Goal: Information Seeking & Learning: Learn about a topic

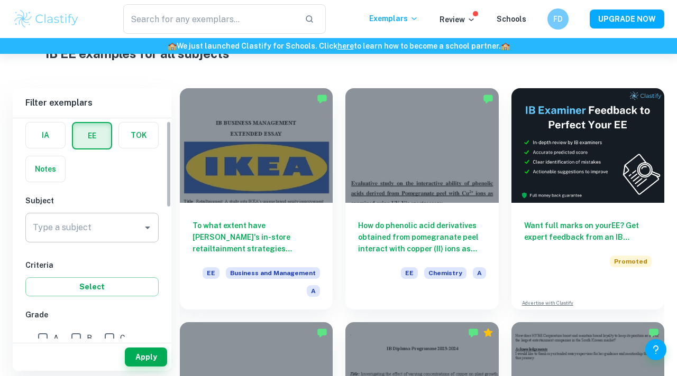
scroll to position [45, 0]
click at [100, 236] on input "Type a subject" at bounding box center [84, 228] width 108 height 20
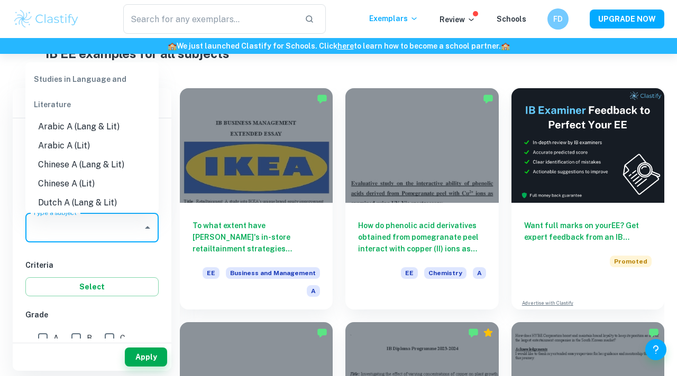
click at [134, 262] on h6 "Criteria" at bounding box center [91, 266] width 133 height 12
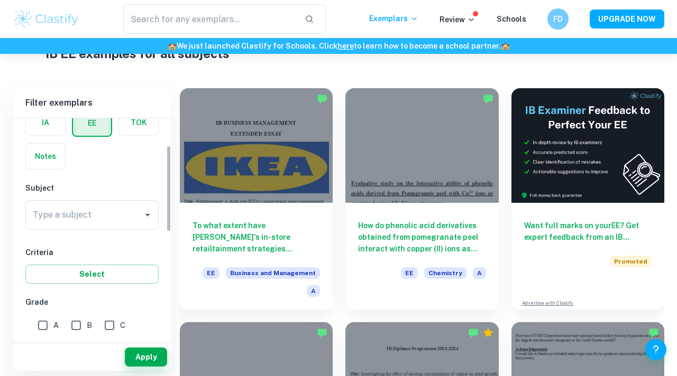
scroll to position [69, 0]
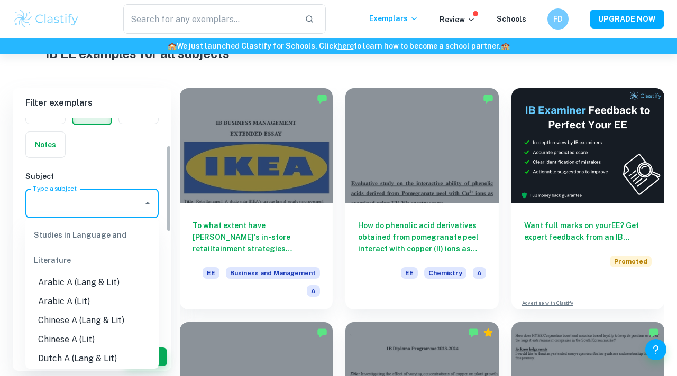
click at [90, 200] on input "Type a subject" at bounding box center [84, 203] width 108 height 20
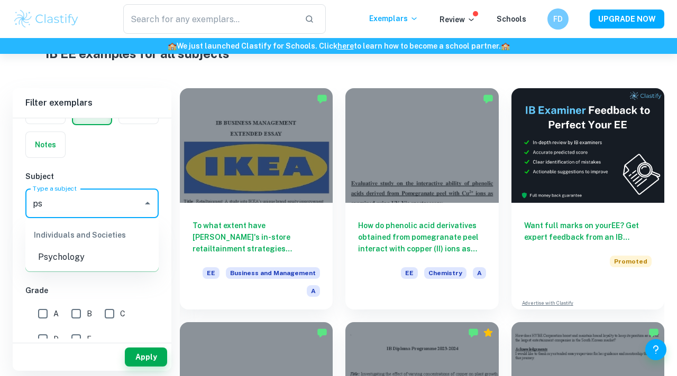
click at [48, 263] on li "Psychology" at bounding box center [91, 257] width 133 height 19
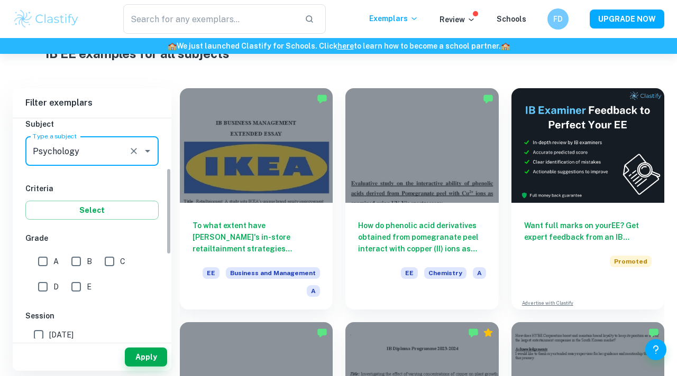
scroll to position [126, 0]
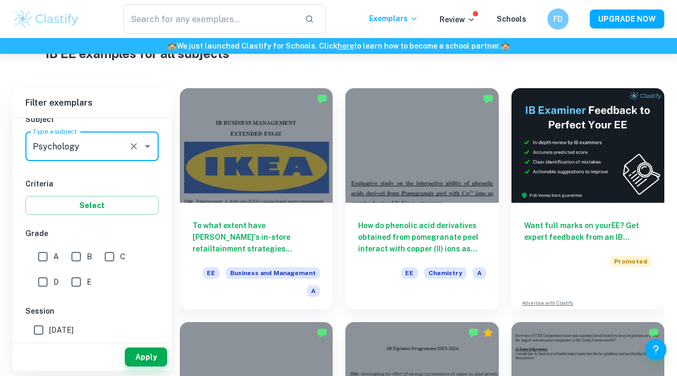
type input "Psychology"
click at [40, 257] on input "A" at bounding box center [42, 256] width 21 height 21
checkbox input "true"
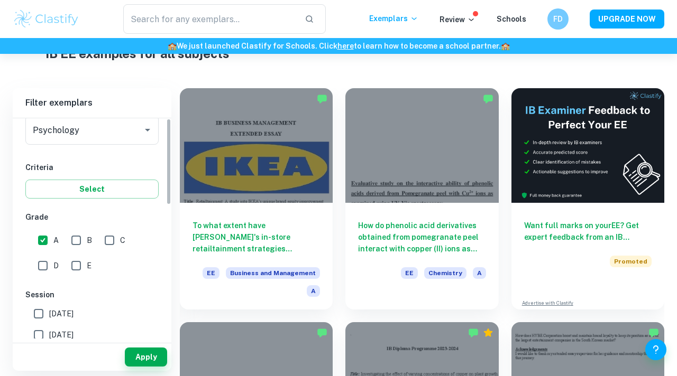
scroll to position [0, 0]
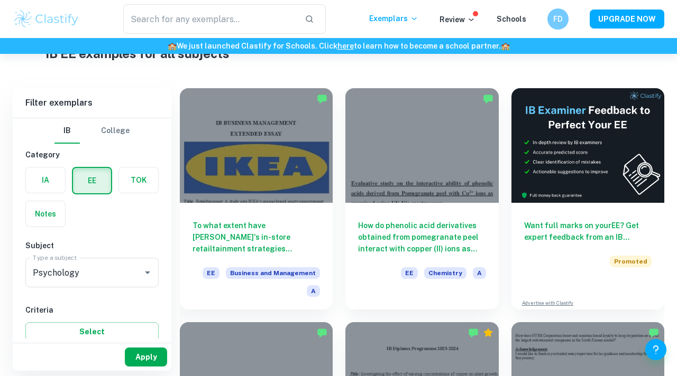
click at [145, 362] on button "Apply" at bounding box center [146, 357] width 42 height 19
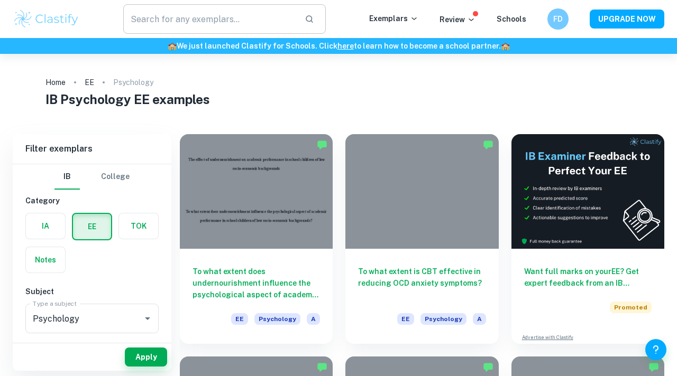
click at [223, 27] on input "text" at bounding box center [209, 19] width 173 height 30
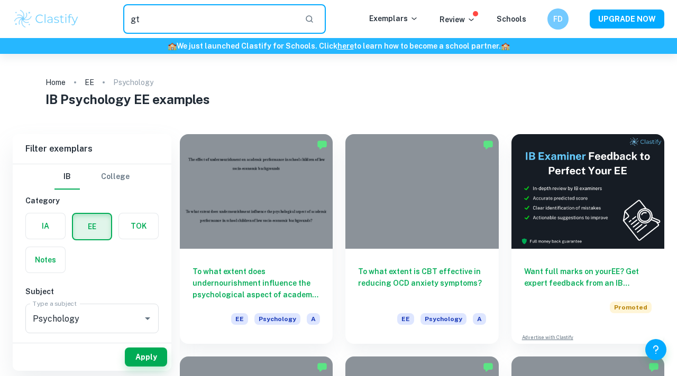
type input "g"
type input "t"
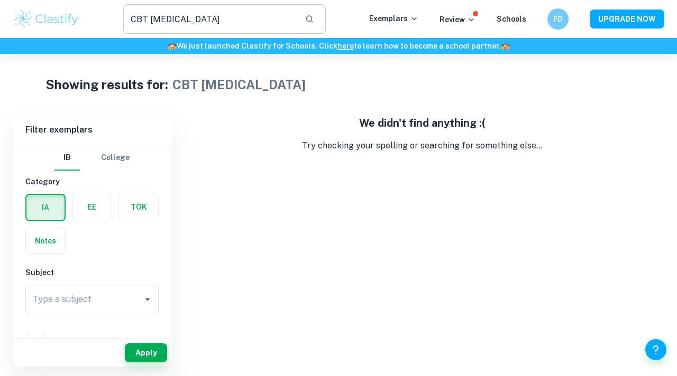
click at [149, 20] on input "CBT [MEDICAL_DATA]" at bounding box center [209, 19] width 173 height 30
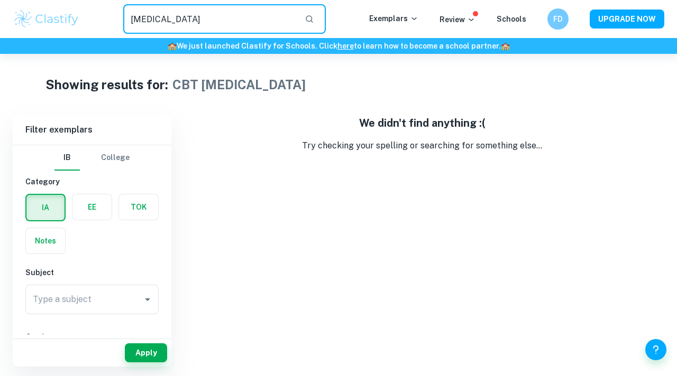
type input "[MEDICAL_DATA]"
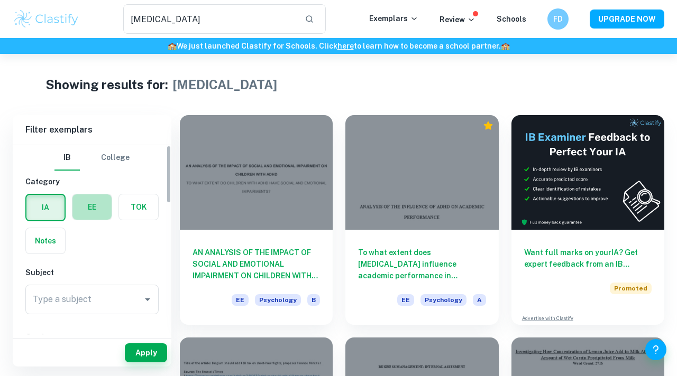
click at [89, 205] on label "button" at bounding box center [91, 207] width 39 height 25
click at [0, 0] on input "radio" at bounding box center [0, 0] width 0 height 0
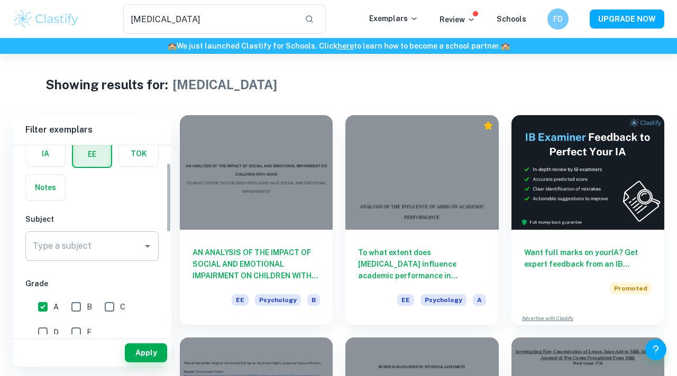
scroll to position [63, 0]
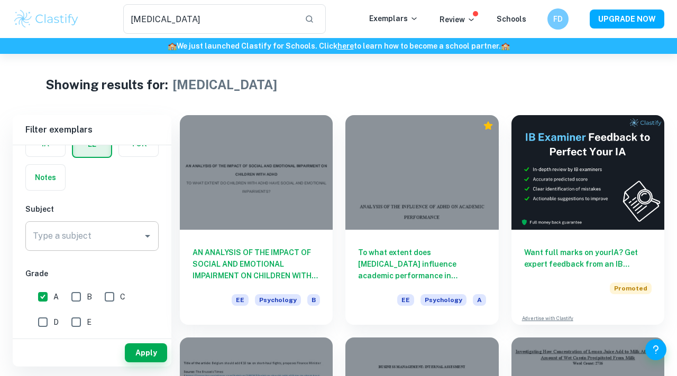
click at [91, 239] on input "Type a subject" at bounding box center [84, 236] width 108 height 20
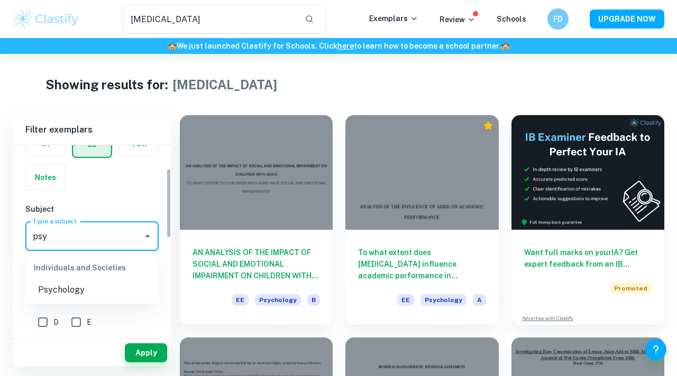
click at [66, 294] on li "Psychology" at bounding box center [91, 290] width 133 height 19
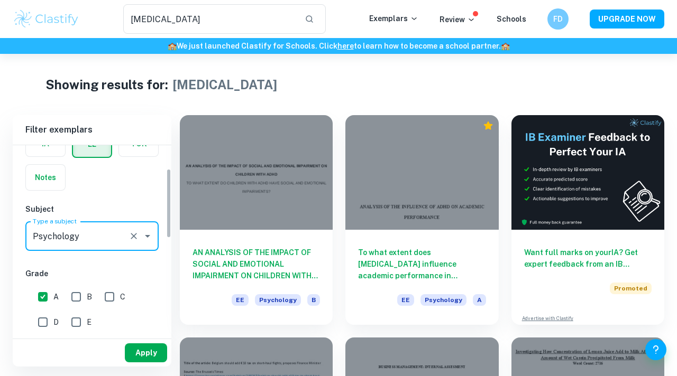
type input "Psychology"
click at [137, 353] on button "Apply" at bounding box center [146, 353] width 42 height 19
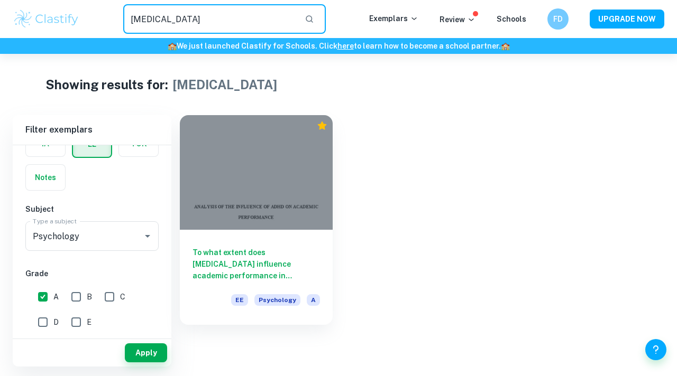
drag, startPoint x: 267, startPoint y: 22, endPoint x: 149, endPoint y: 17, distance: 119.0
click at [150, 17] on input "[MEDICAL_DATA]" at bounding box center [209, 19] width 173 height 30
type input "A"
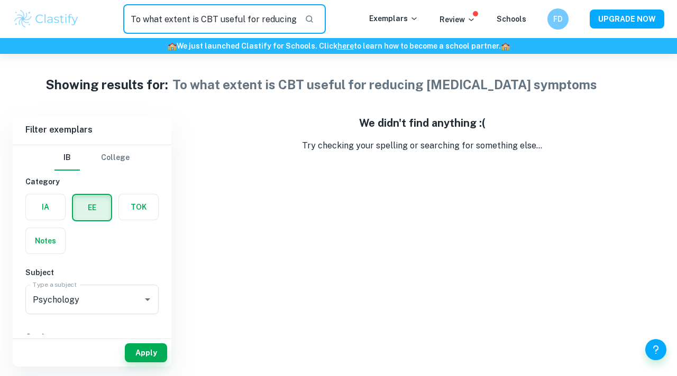
scroll to position [0, 1]
drag, startPoint x: 299, startPoint y: 21, endPoint x: 174, endPoint y: 22, distance: 124.8
click at [174, 21] on input "To what extent is CBT useful for reducing [MEDICAL_DATA] symptoms" at bounding box center [209, 19] width 173 height 30
type input "To whatDHD symptoms"
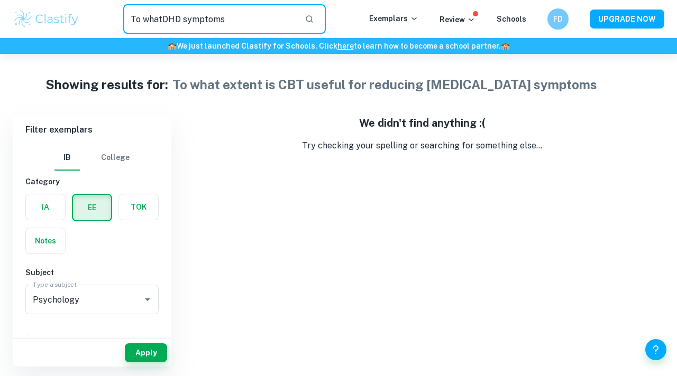
drag, startPoint x: 254, startPoint y: 13, endPoint x: 91, endPoint y: 24, distance: 163.7
click at [91, 24] on div "To whatDHD symptoms ​" at bounding box center [224, 19] width 289 height 30
type input "CBT"
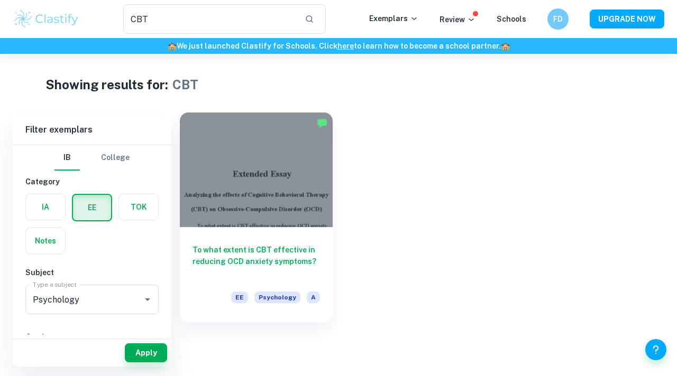
click at [265, 217] on div at bounding box center [256, 170] width 153 height 115
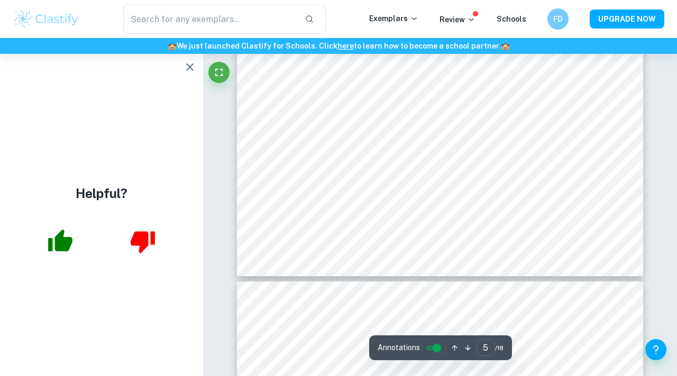
scroll to position [2567, 0]
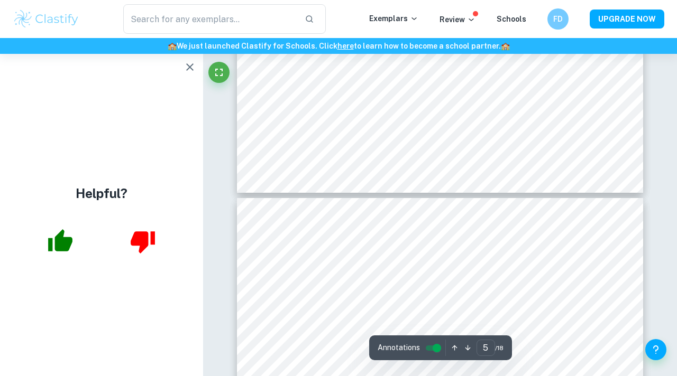
type input "6"
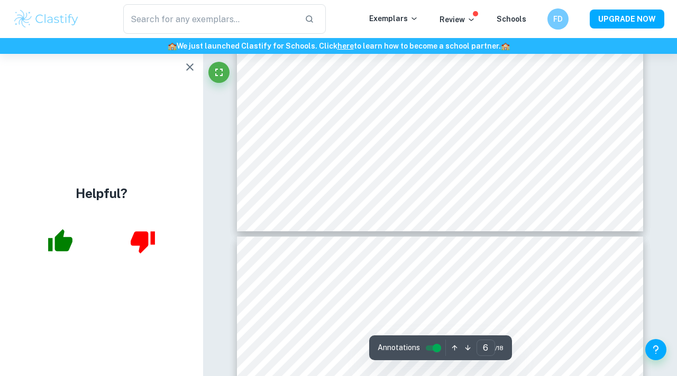
scroll to position [3147, 0]
